Goal: Task Accomplishment & Management: Use online tool/utility

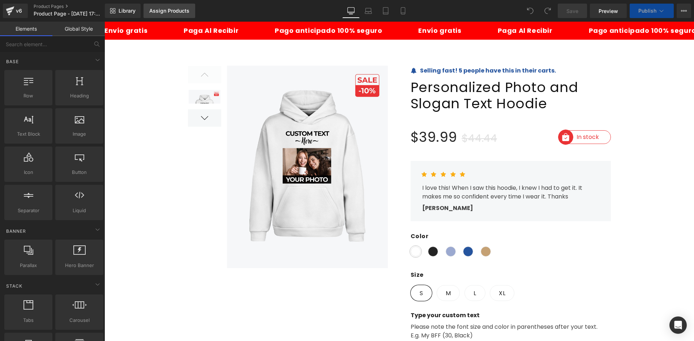
click at [177, 5] on link "Assign Products" at bounding box center [169, 11] width 52 height 14
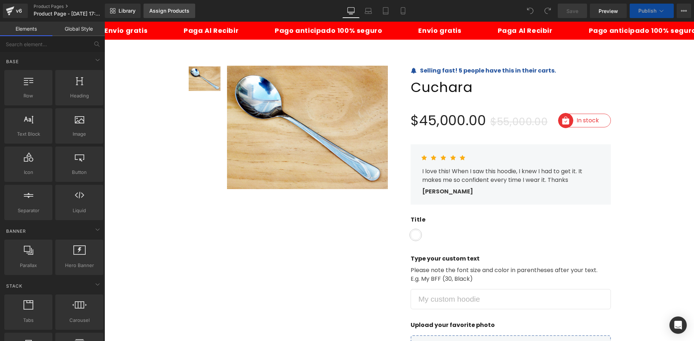
click at [176, 10] on div "Assign Products" at bounding box center [169, 11] width 40 height 6
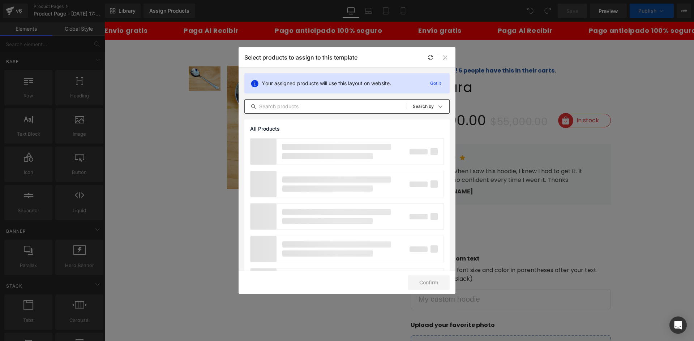
click at [302, 108] on input "text" at bounding box center [326, 106] width 162 height 9
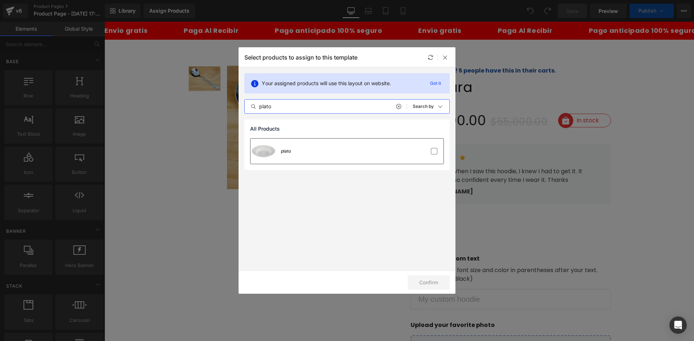
type input "plato"
click at [323, 154] on div "plato" at bounding box center [346, 151] width 193 height 25
click at [435, 283] on button "Confirm" at bounding box center [428, 283] width 42 height 14
click at [422, 281] on button "Success" at bounding box center [423, 283] width 51 height 14
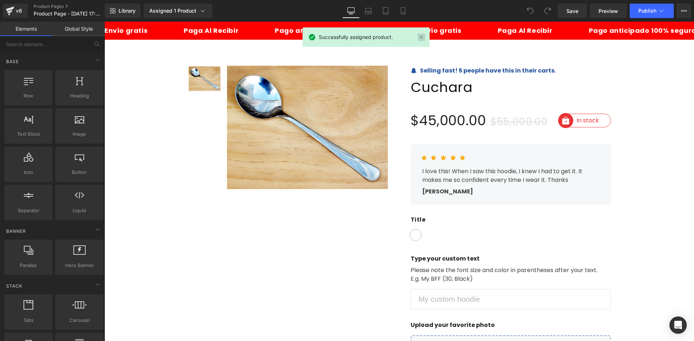
click at [420, 36] on link at bounding box center [421, 37] width 8 height 8
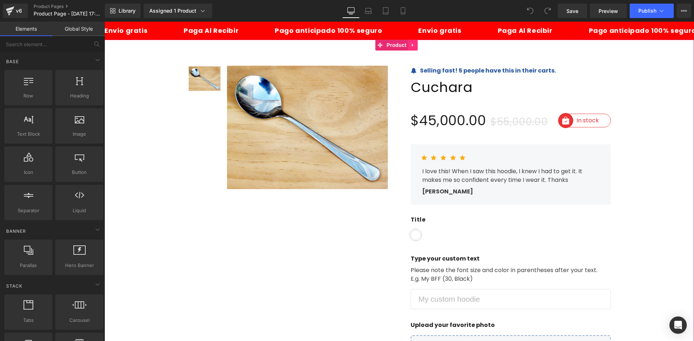
click at [412, 46] on icon at bounding box center [411, 45] width 1 height 3
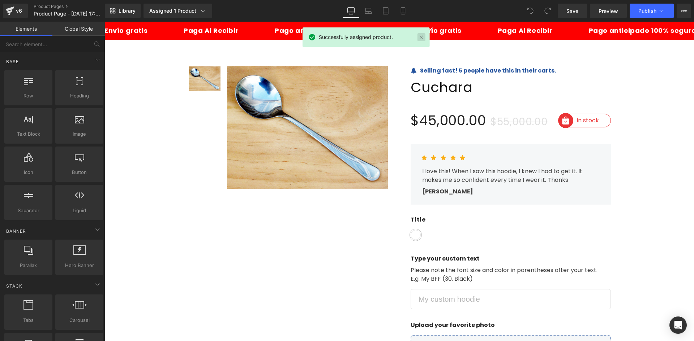
click at [422, 38] on link at bounding box center [421, 37] width 8 height 8
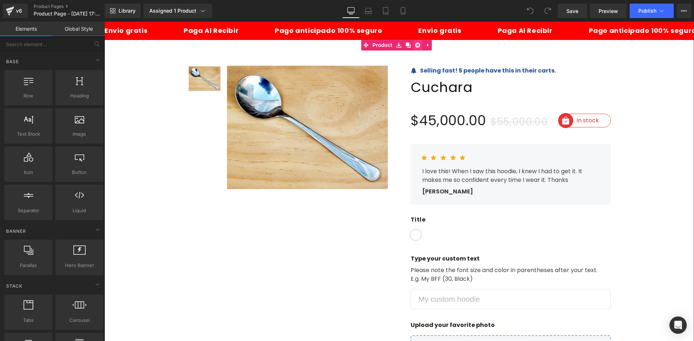
click at [418, 46] on icon at bounding box center [417, 45] width 5 height 5
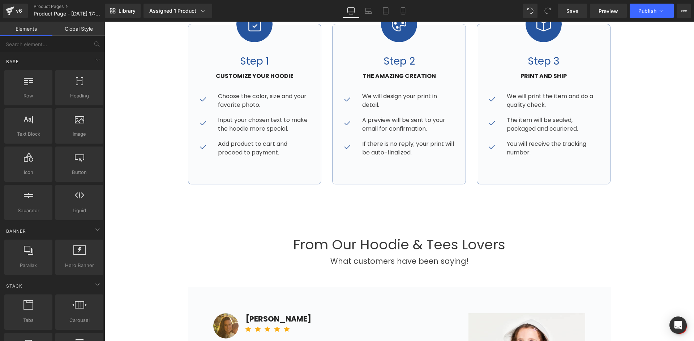
scroll to position [433, 0]
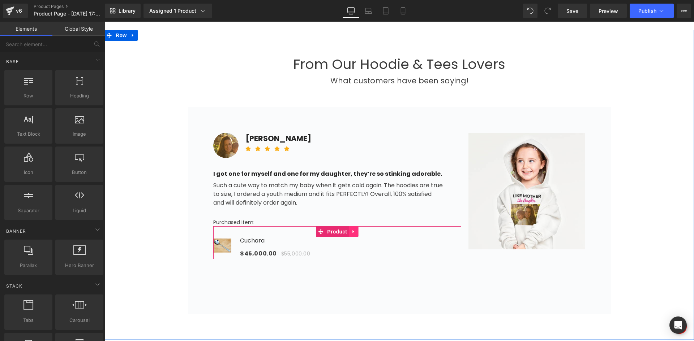
click at [352, 232] on icon at bounding box center [353, 231] width 5 height 5
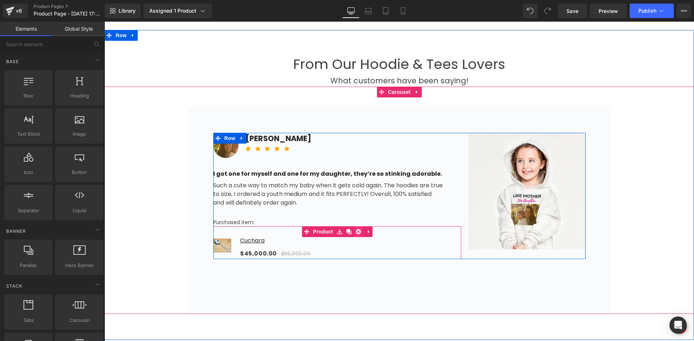
click at [355, 232] on icon at bounding box center [357, 231] width 5 height 5
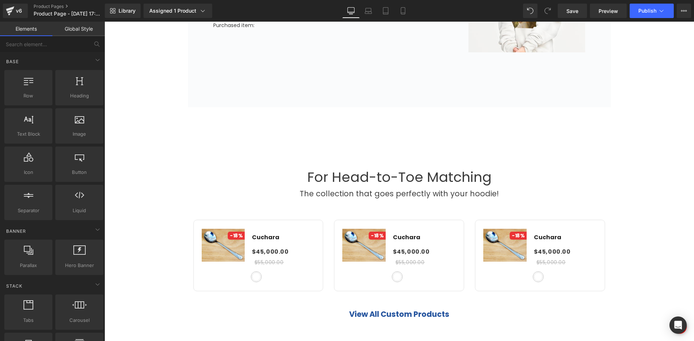
scroll to position [614, 0]
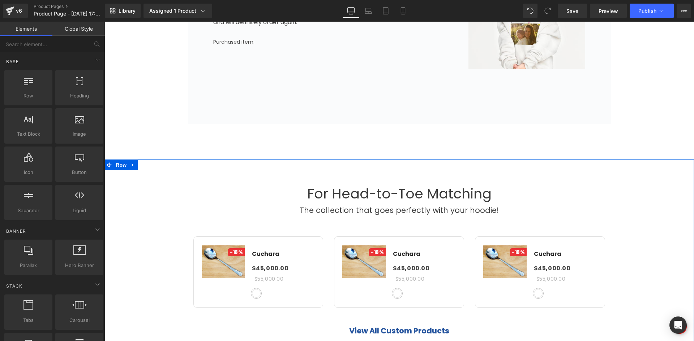
click at [134, 165] on link at bounding box center [132, 165] width 9 height 11
click at [149, 165] on icon at bounding box center [151, 165] width 5 height 5
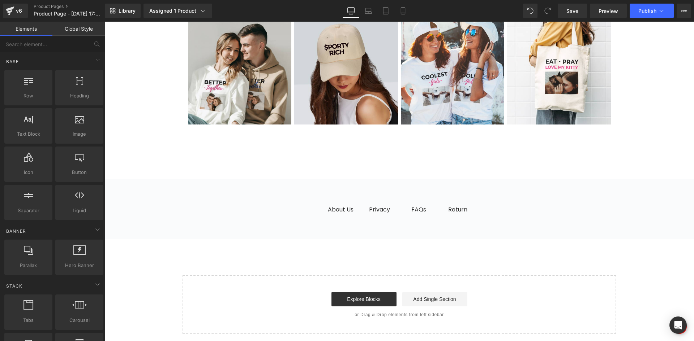
scroll to position [1156, 0]
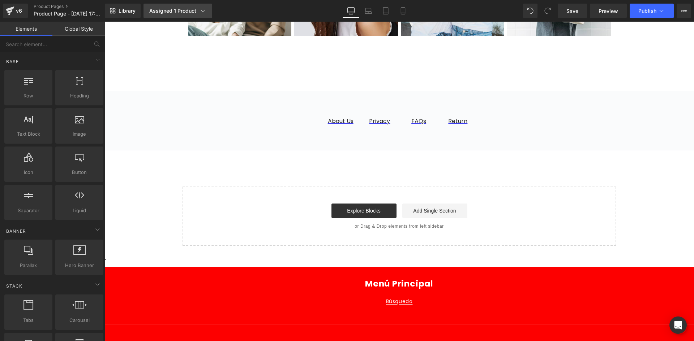
click at [171, 8] on div "Assigned 1 Product" at bounding box center [177, 10] width 57 height 7
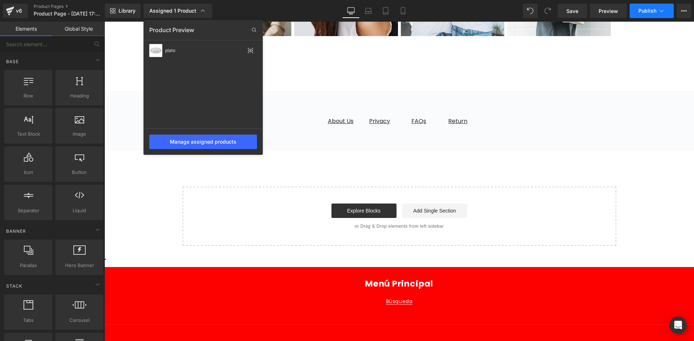
click at [651, 6] on button "Publish" at bounding box center [651, 11] width 44 height 14
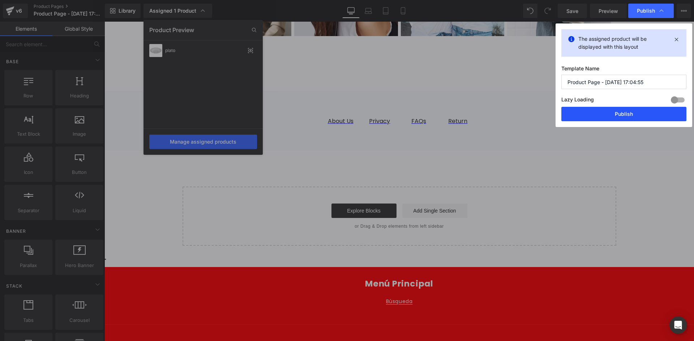
click at [604, 116] on button "Publish" at bounding box center [623, 114] width 125 height 14
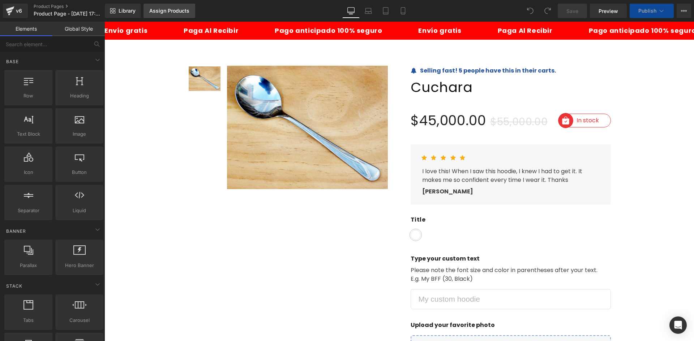
click at [169, 8] on div "Assign Products" at bounding box center [169, 11] width 40 height 6
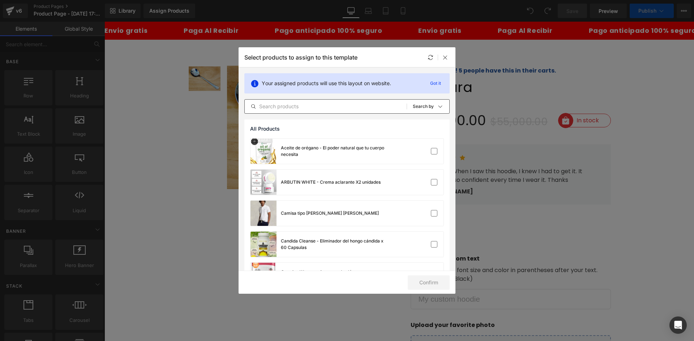
click at [273, 108] on input "text" at bounding box center [326, 106] width 162 height 9
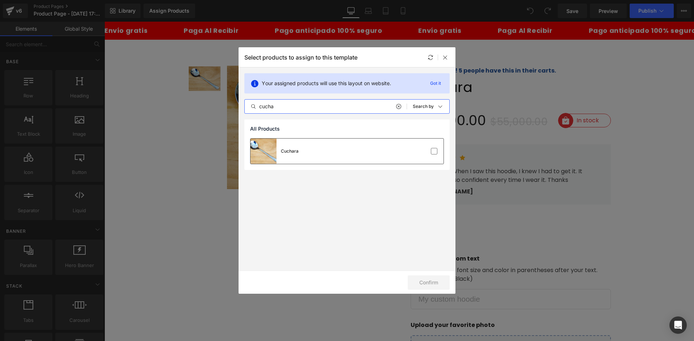
type input "cucha"
click at [300, 150] on div "Cuchara" at bounding box center [346, 151] width 193 height 25
click at [430, 281] on button "Confirm" at bounding box center [428, 283] width 42 height 14
click at [426, 281] on button "Success" at bounding box center [423, 283] width 51 height 14
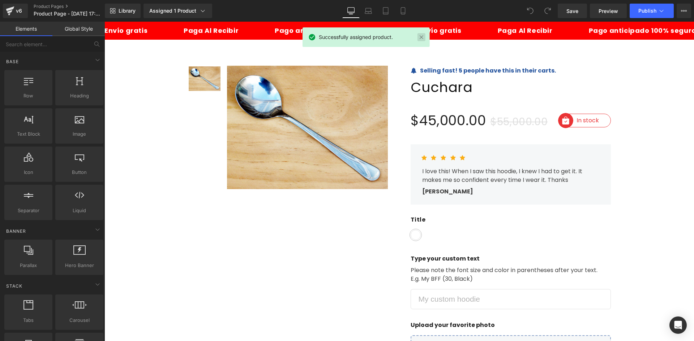
click at [419, 36] on link at bounding box center [421, 37] width 8 height 8
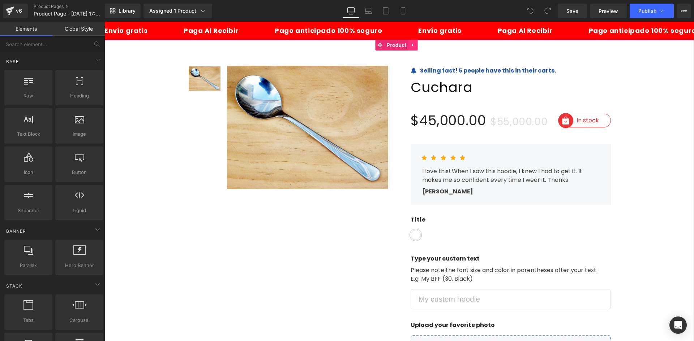
click at [411, 47] on icon at bounding box center [411, 45] width 1 height 3
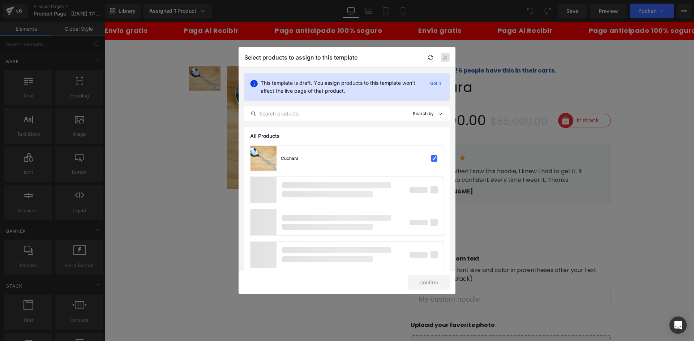
drag, startPoint x: 442, startPoint y: 58, endPoint x: 300, endPoint y: 26, distance: 145.6
click at [442, 58] on div at bounding box center [445, 57] width 9 height 9
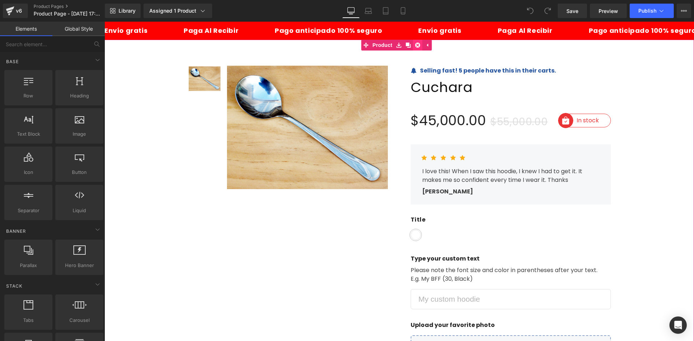
click at [418, 45] on icon at bounding box center [417, 45] width 5 height 5
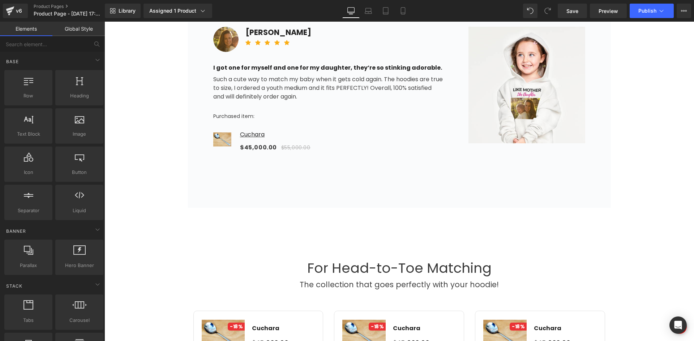
scroll to position [542, 0]
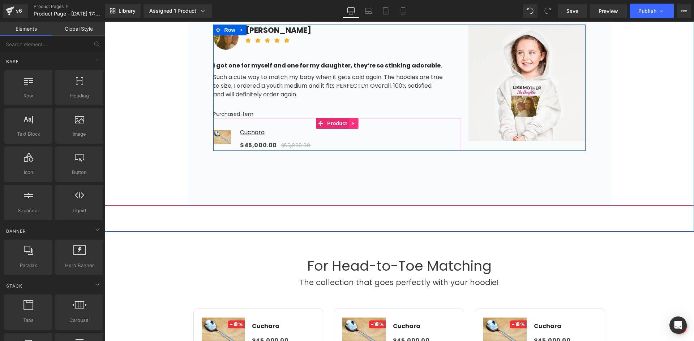
click at [351, 122] on icon at bounding box center [353, 123] width 5 height 5
click at [355, 121] on icon at bounding box center [357, 123] width 5 height 5
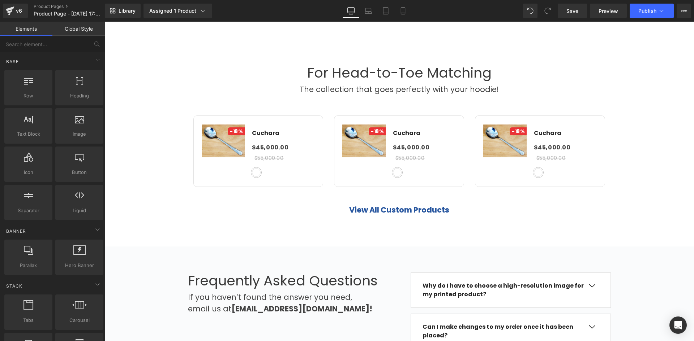
scroll to position [650, 0]
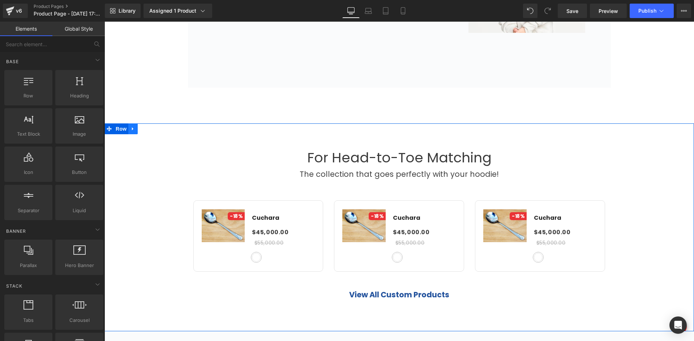
click at [133, 129] on link at bounding box center [132, 129] width 9 height 11
click at [149, 129] on icon at bounding box center [151, 128] width 5 height 5
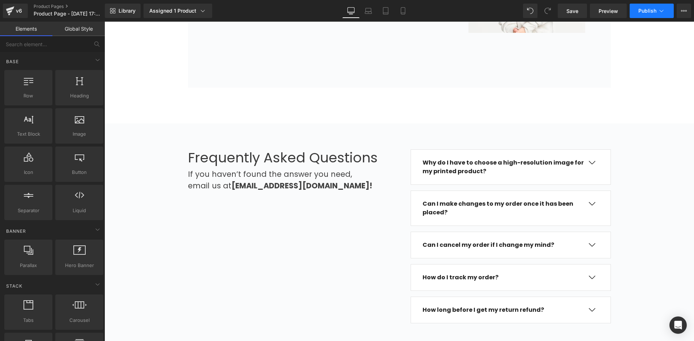
click at [642, 12] on span "Publish" at bounding box center [647, 11] width 18 height 6
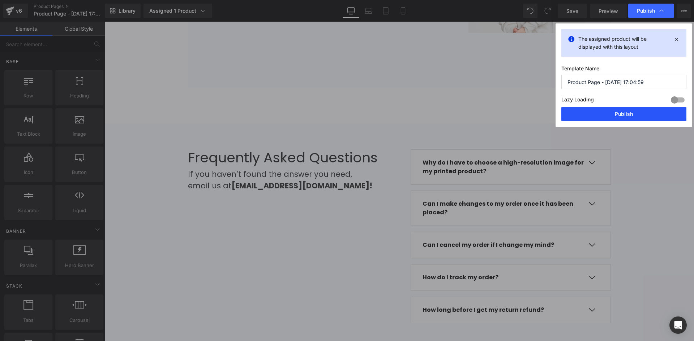
click at [603, 117] on button "Publish" at bounding box center [623, 114] width 125 height 14
